Goal: Task Accomplishment & Management: Use online tool/utility

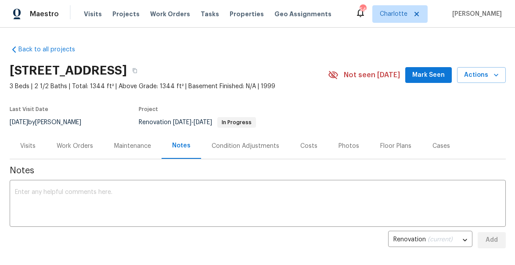
click at [435, 78] on span "Mark Seen" at bounding box center [428, 75] width 32 height 11
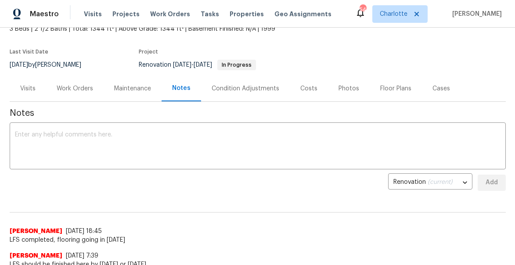
scroll to position [39, 0]
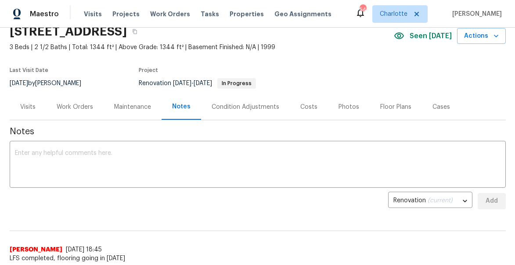
click at [63, 111] on div "Work Orders" at bounding box center [75, 107] width 36 height 9
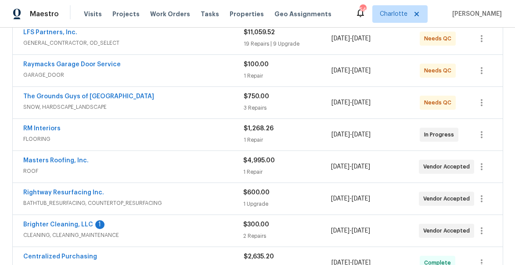
scroll to position [174, 0]
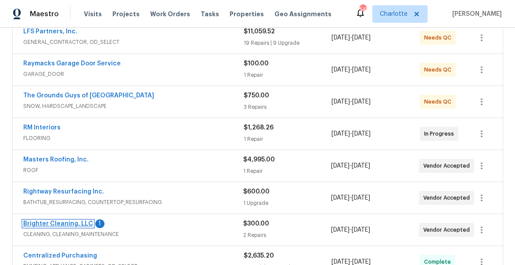
click at [52, 225] on link "Brighter Cleaning, LLC" at bounding box center [58, 224] width 70 height 6
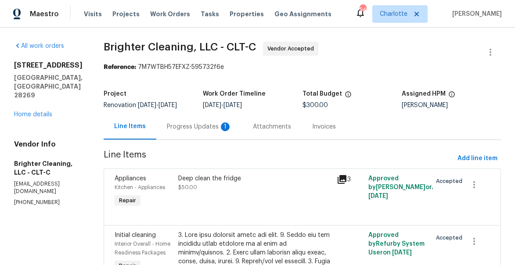
click at [176, 125] on div "Progress Updates 1" at bounding box center [199, 126] width 65 height 9
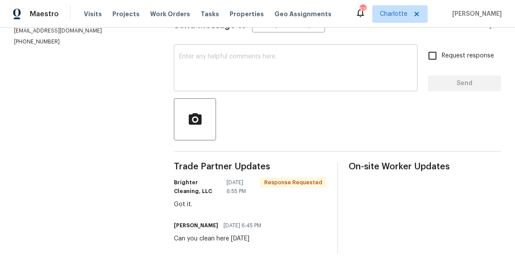
scroll to position [123, 0]
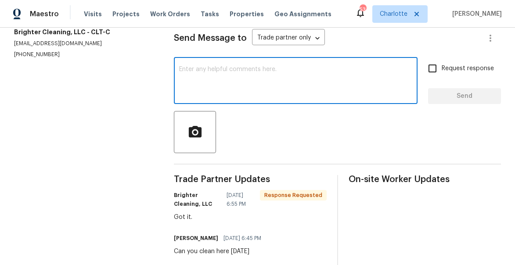
drag, startPoint x: 204, startPoint y: 100, endPoint x: 204, endPoint y: 51, distance: 49.1
click at [204, 97] on textarea at bounding box center [295, 81] width 233 height 31
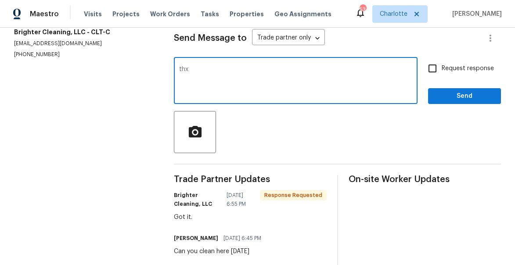
type textarea "thx"
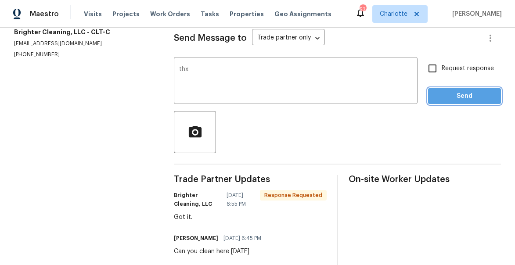
click at [469, 101] on span "Send" at bounding box center [464, 96] width 59 height 11
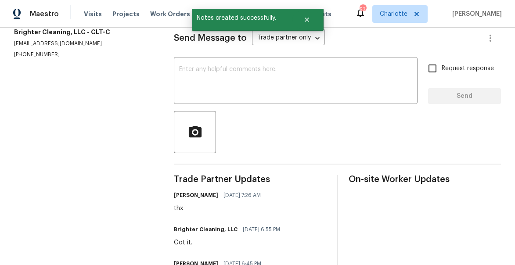
scroll to position [0, 0]
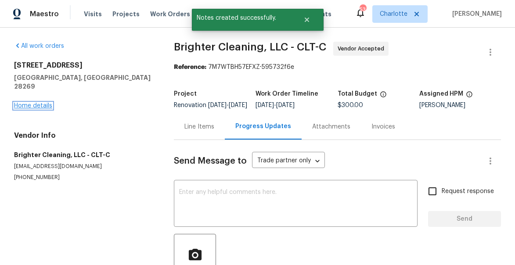
click at [31, 103] on link "Home details" at bounding box center [33, 106] width 38 height 6
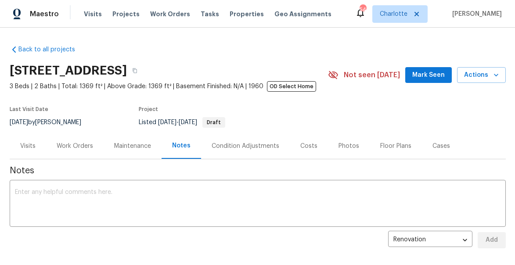
click at [426, 72] on span "Mark Seen" at bounding box center [428, 75] width 32 height 11
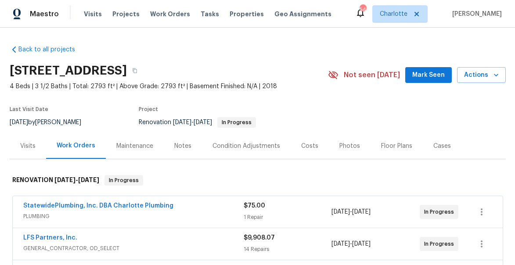
click at [425, 70] on span "Mark Seen" at bounding box center [428, 75] width 32 height 11
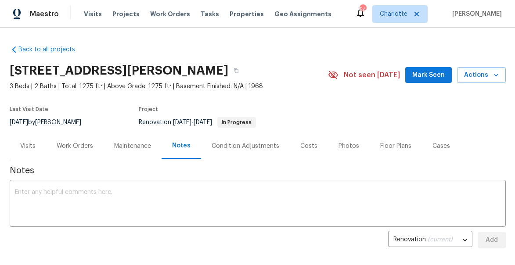
click at [426, 69] on button "Mark Seen" at bounding box center [428, 75] width 46 height 16
click at [79, 147] on div "Work Orders" at bounding box center [75, 146] width 36 height 9
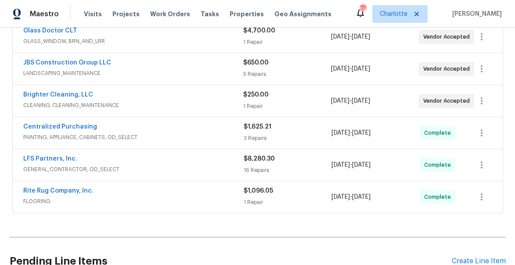
scroll to position [272, 0]
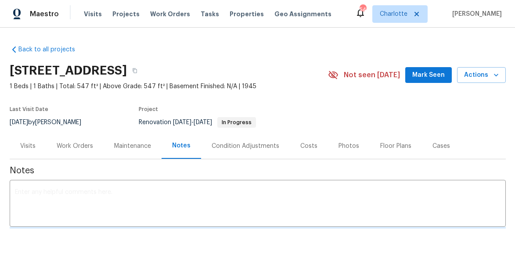
click at [426, 73] on span "Mark Seen" at bounding box center [428, 75] width 32 height 11
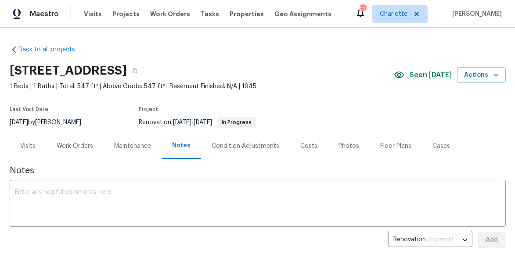
click at [67, 145] on div "Work Orders" at bounding box center [75, 146] width 36 height 9
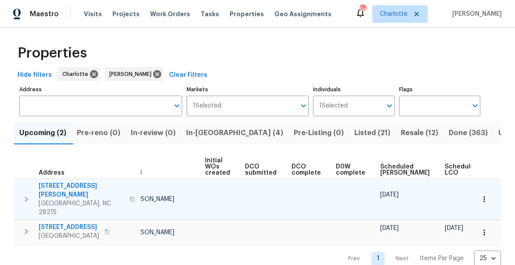
scroll to position [0, 71]
